Goal: Task Accomplishment & Management: Complete application form

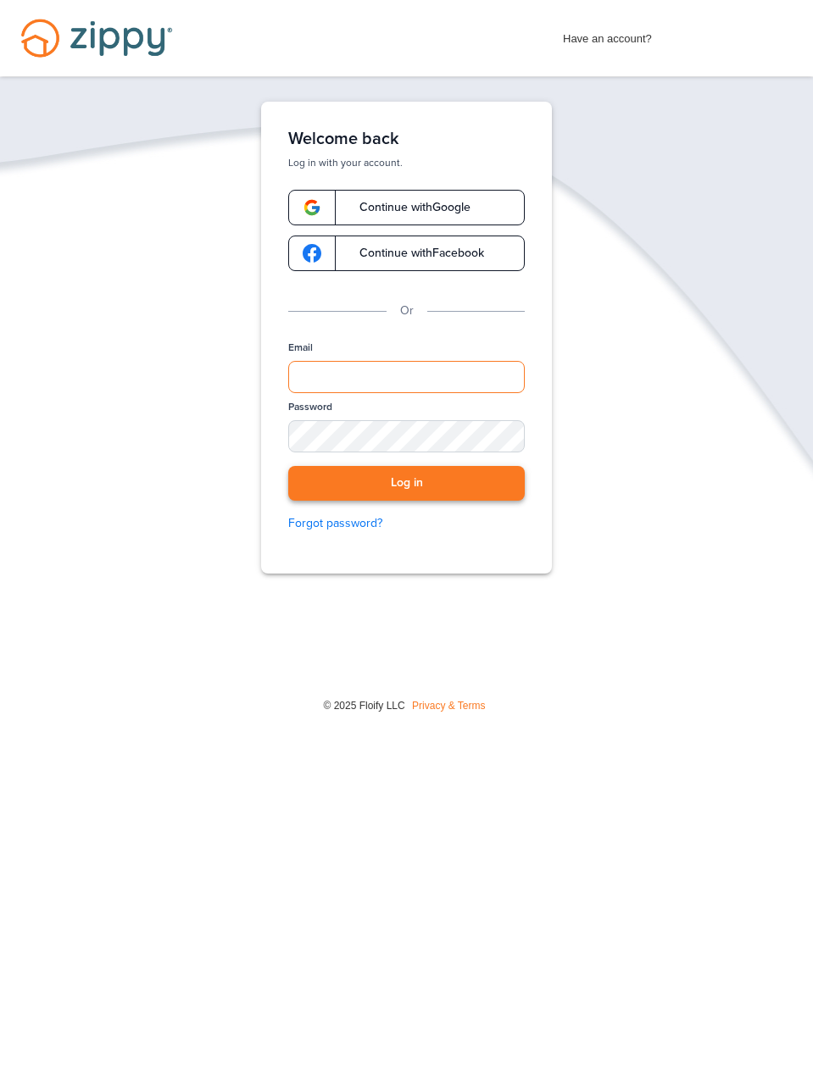
type input "**********"
click at [461, 482] on button "Log in" at bounding box center [406, 483] width 236 height 35
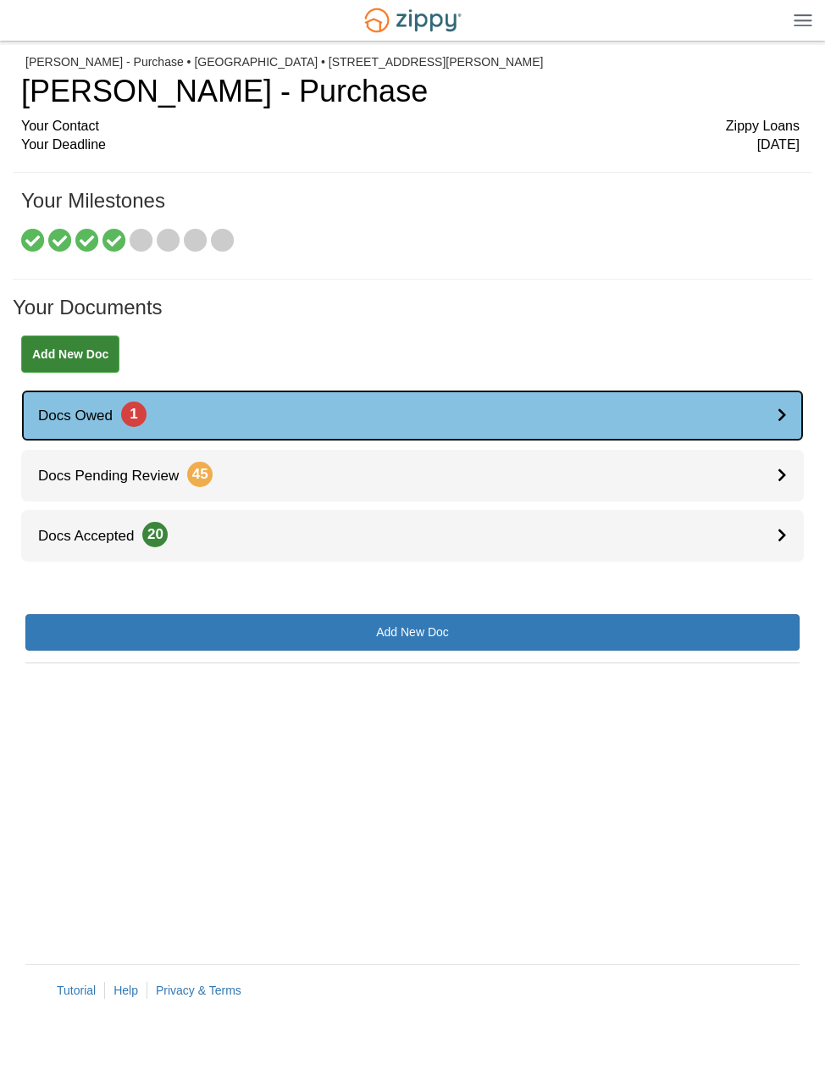
click at [292, 416] on link "Docs Owed 1" at bounding box center [412, 416] width 783 height 52
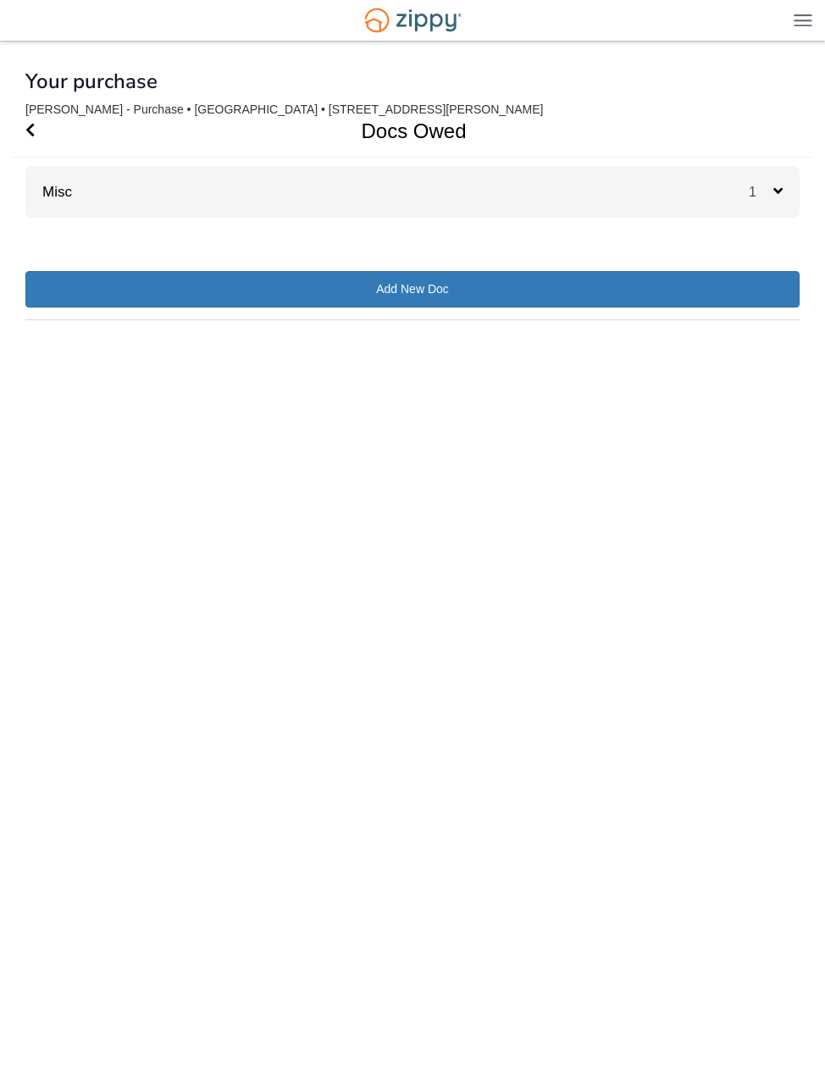
click at [111, 171] on div "Misc 1" at bounding box center [412, 192] width 775 height 52
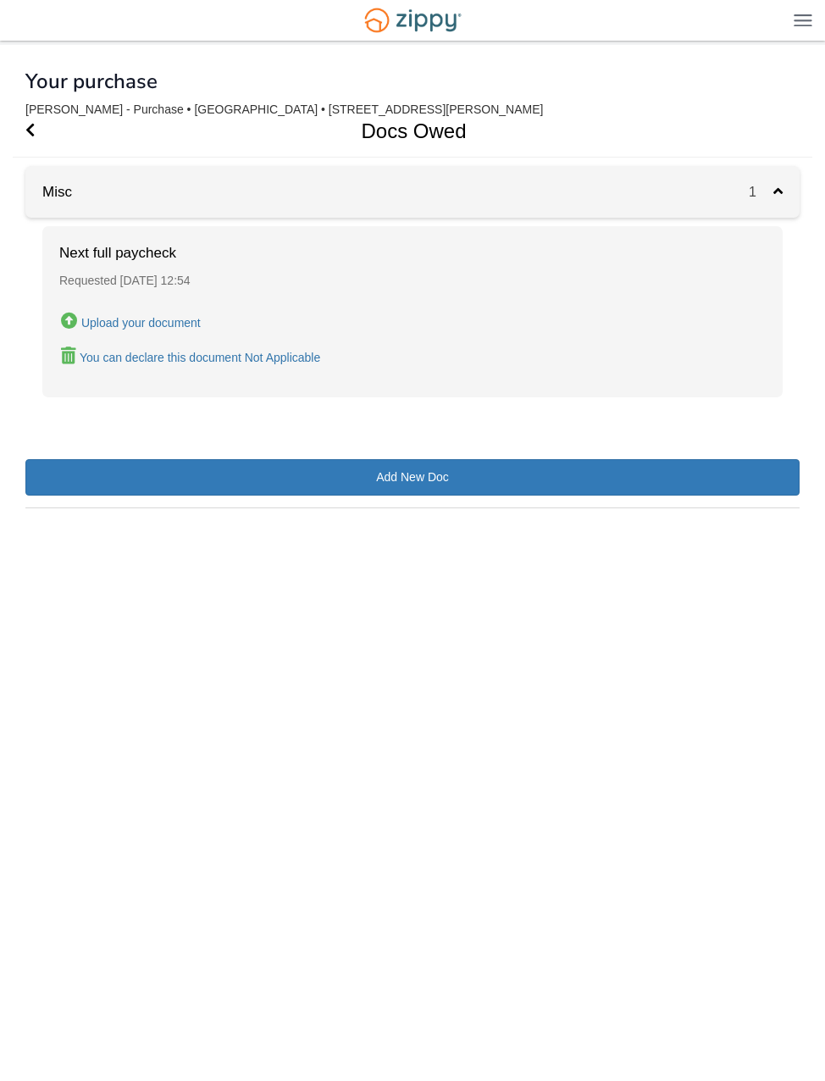
click at [167, 331] on button "Upload your document" at bounding box center [130, 321] width 143 height 25
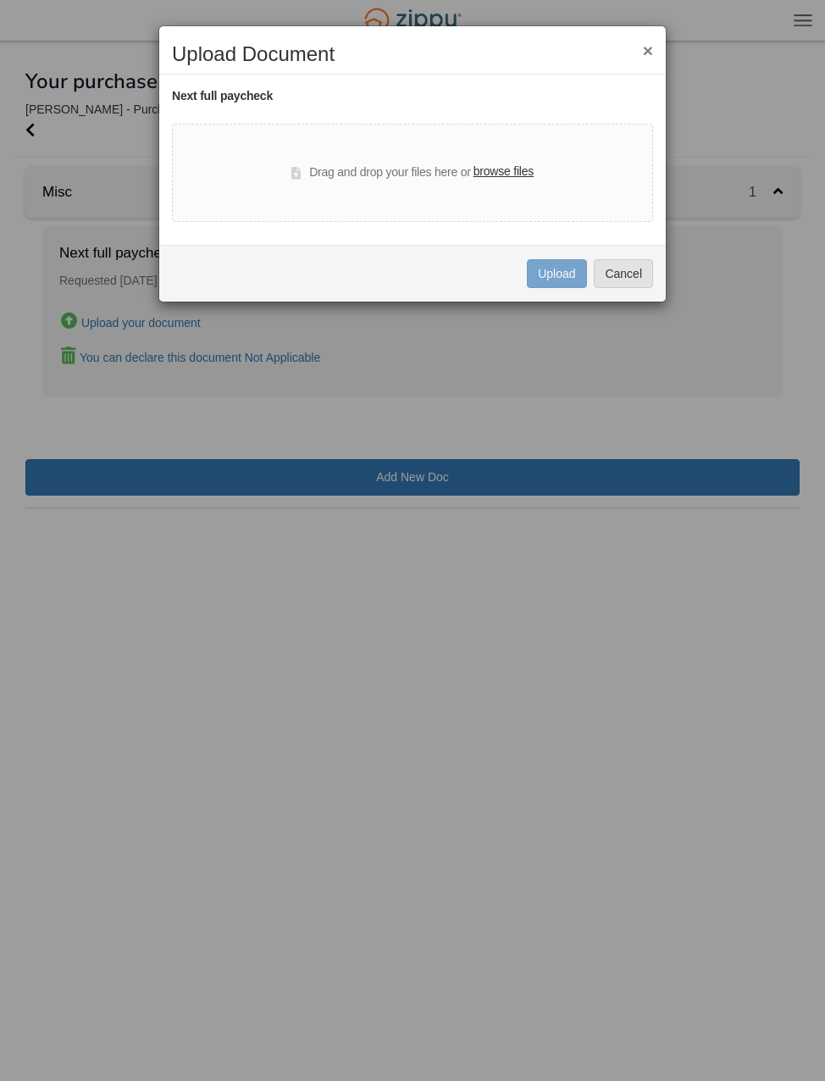
click at [517, 173] on label "browse files" at bounding box center [504, 172] width 60 height 19
click at [0, 0] on input "browse files" at bounding box center [0, 0] width 0 height 0
click at [498, 164] on label "browse files" at bounding box center [504, 172] width 60 height 19
click at [0, 0] on input "browse files" at bounding box center [0, 0] width 0 height 0
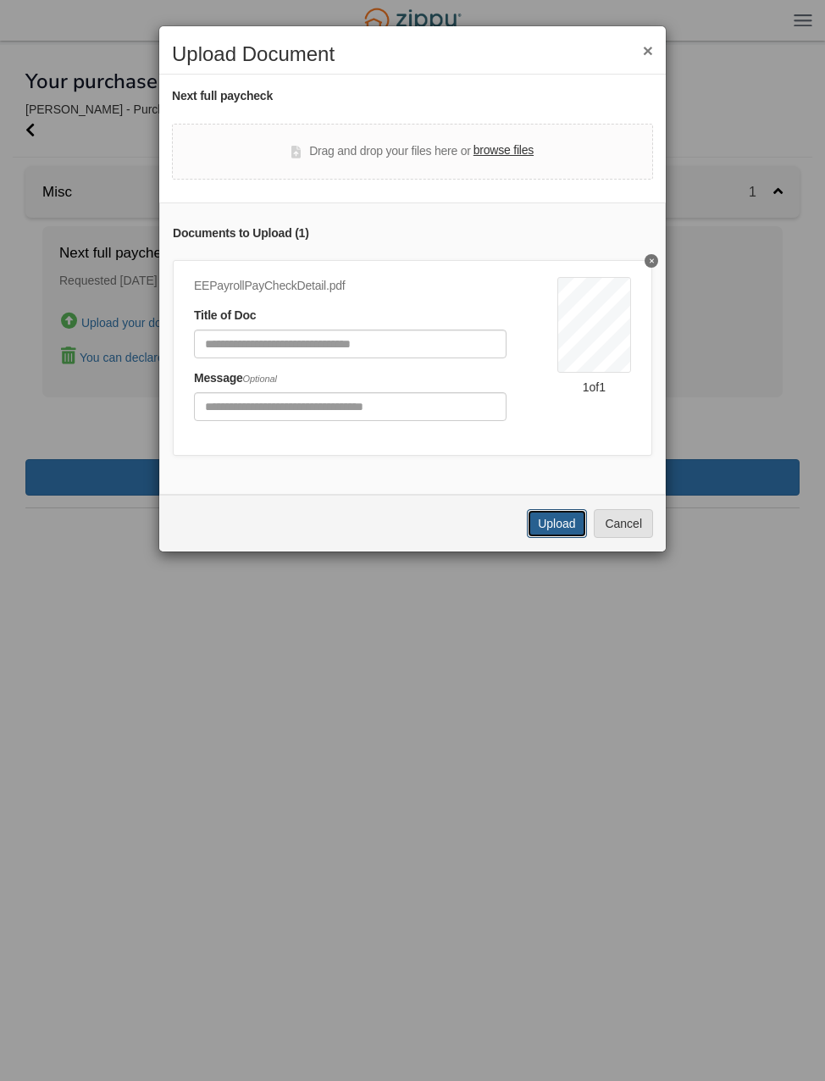
click at [543, 525] on button "Upload" at bounding box center [556, 523] width 59 height 29
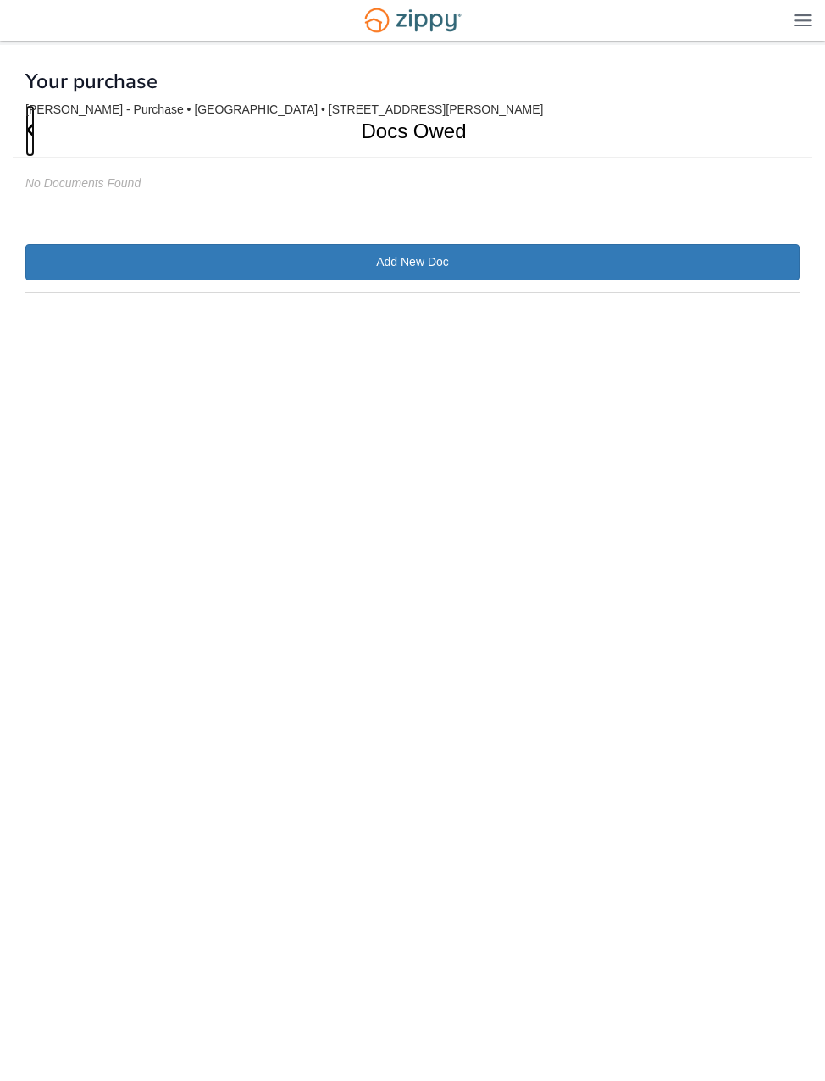
click at [28, 125] on icon "Go Back" at bounding box center [29, 129] width 9 height 15
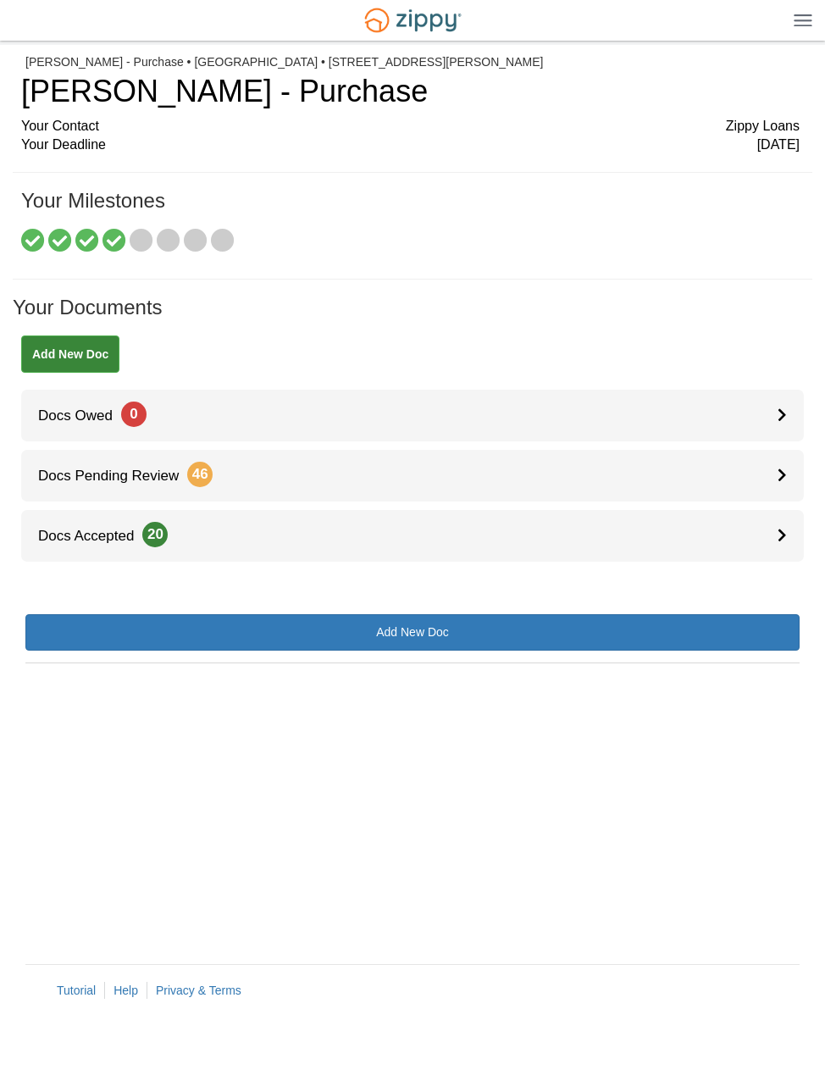
click at [247, 248] on div at bounding box center [410, 246] width 781 height 32
